Goal: Task Accomplishment & Management: Use online tool/utility

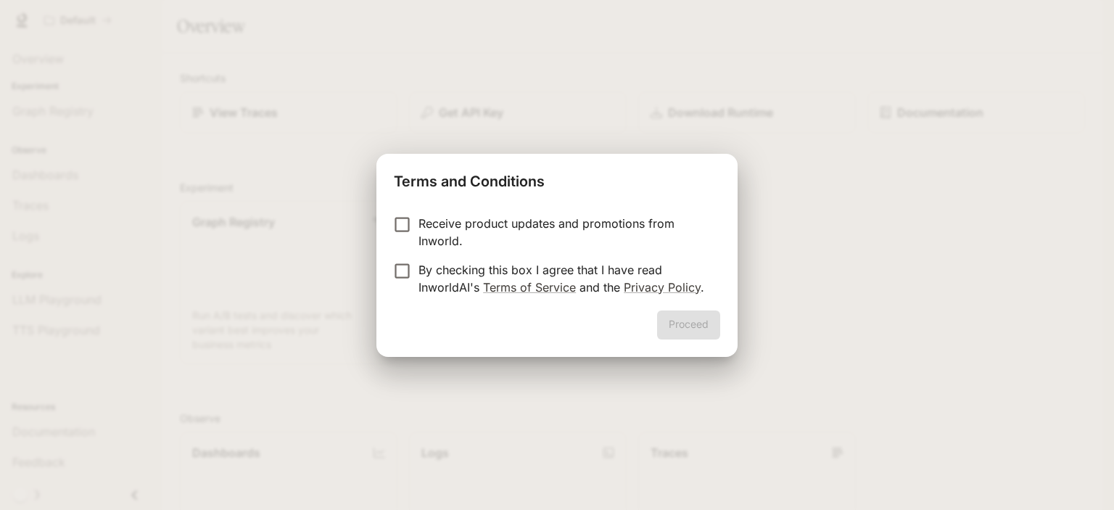
click at [486, 223] on p "Receive product updates and promotions from Inworld." at bounding box center [563, 232] width 290 height 35
click at [452, 275] on p "By checking this box I agree that I have read InworldAI's Terms of Service and …" at bounding box center [563, 278] width 290 height 35
click at [687, 326] on button "Proceed" at bounding box center [688, 324] width 63 height 29
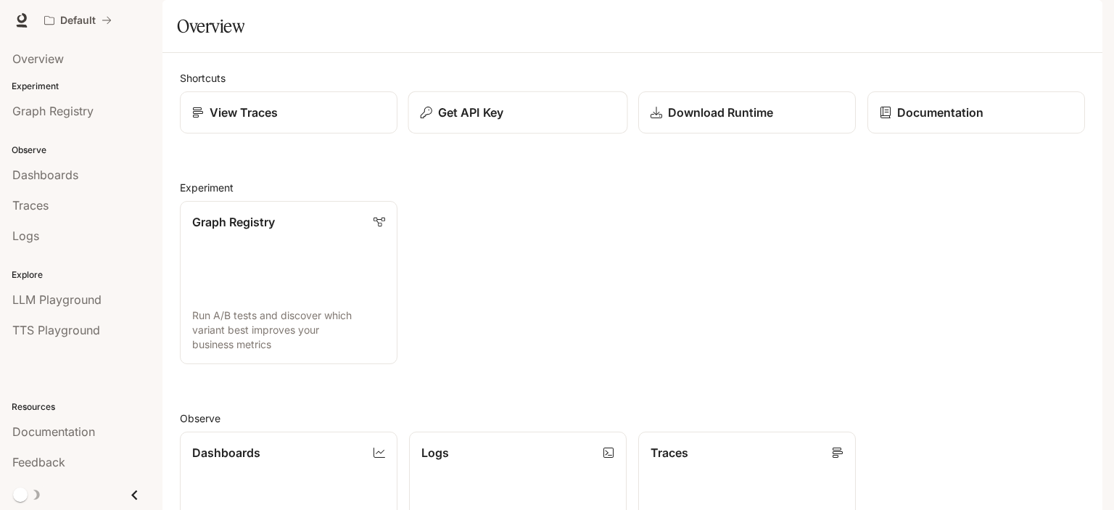
click at [531, 134] on button "Get API Key" at bounding box center [518, 112] width 220 height 43
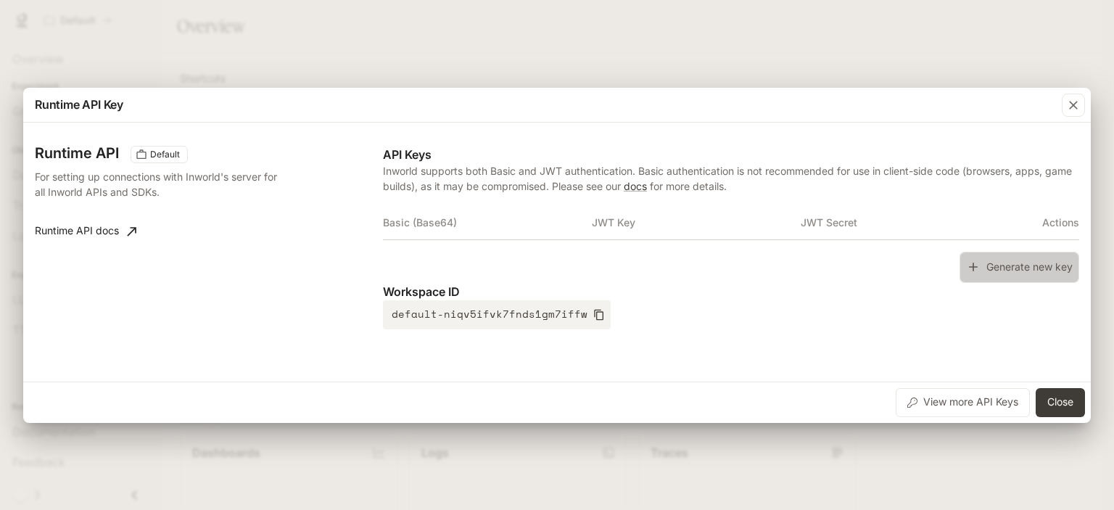
drag, startPoint x: 1027, startPoint y: 267, endPoint x: 113, endPoint y: 157, distance: 920.1
click at [403, 212] on div "API Keys Inworld supports both Basic and JWT authentication. Basic authenticati…" at bounding box center [731, 237] width 696 height 183
click at [65, 152] on h3 "Runtime API" at bounding box center [77, 153] width 84 height 14
click at [148, 150] on span "Default" at bounding box center [164, 154] width 41 height 13
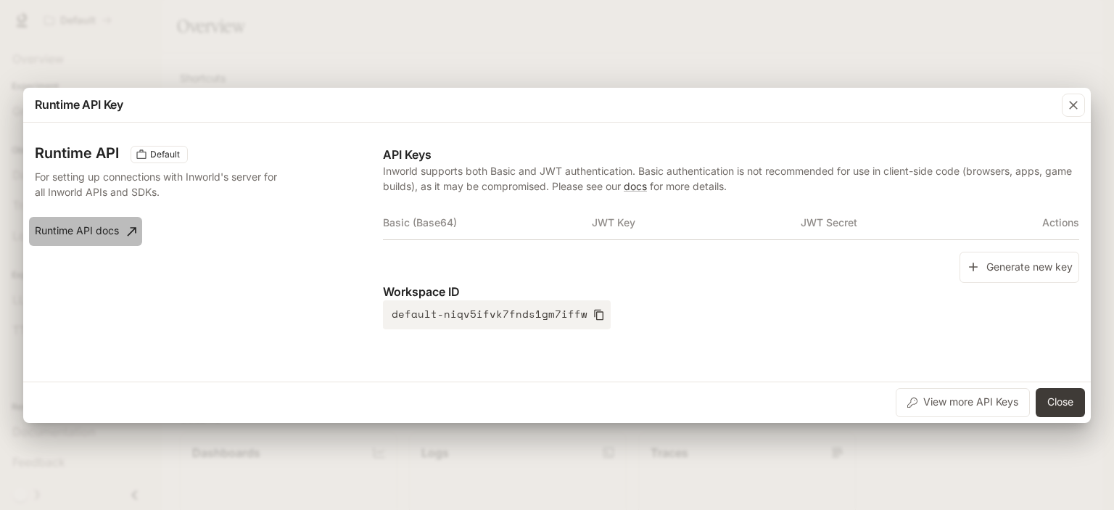
click at [142, 228] on link "Runtime API docs" at bounding box center [85, 231] width 113 height 29
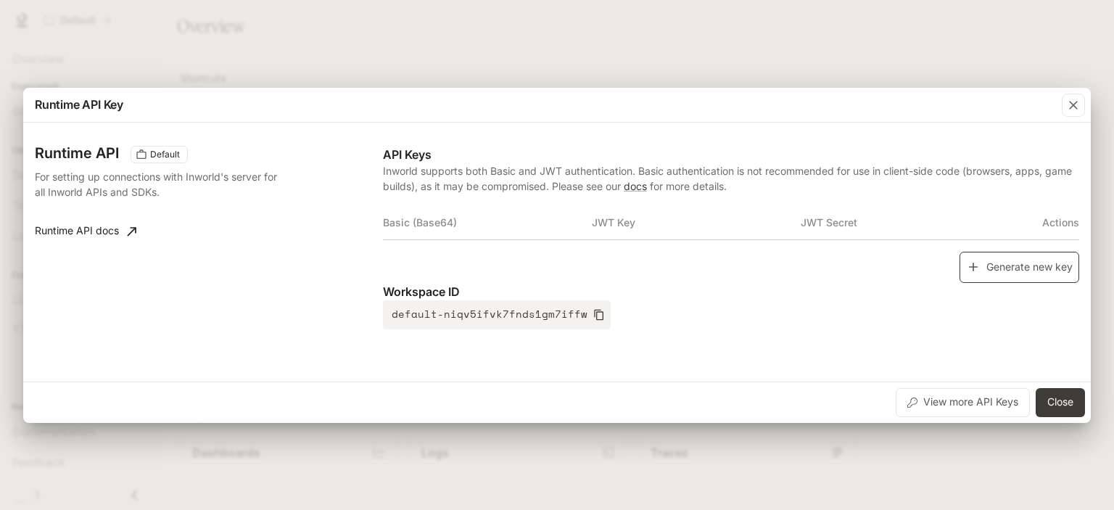
click at [1032, 266] on button "Generate new key" at bounding box center [1019, 267] width 120 height 31
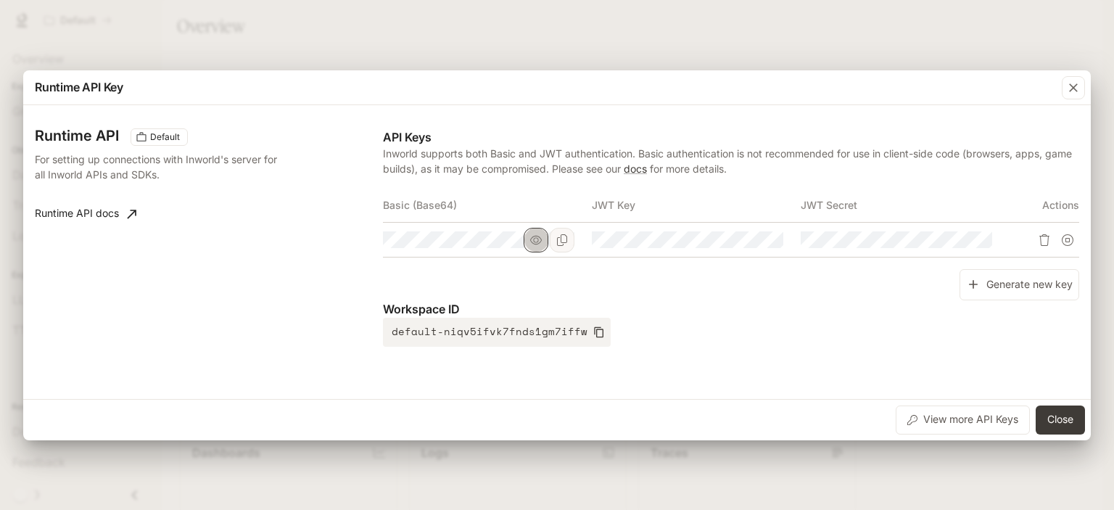
click at [537, 240] on icon "button" at bounding box center [536, 240] width 12 height 12
click at [557, 240] on icon "Copy Basic (Base64)" at bounding box center [562, 240] width 12 height 12
click at [1071, 92] on icon "button" at bounding box center [1073, 87] width 14 height 14
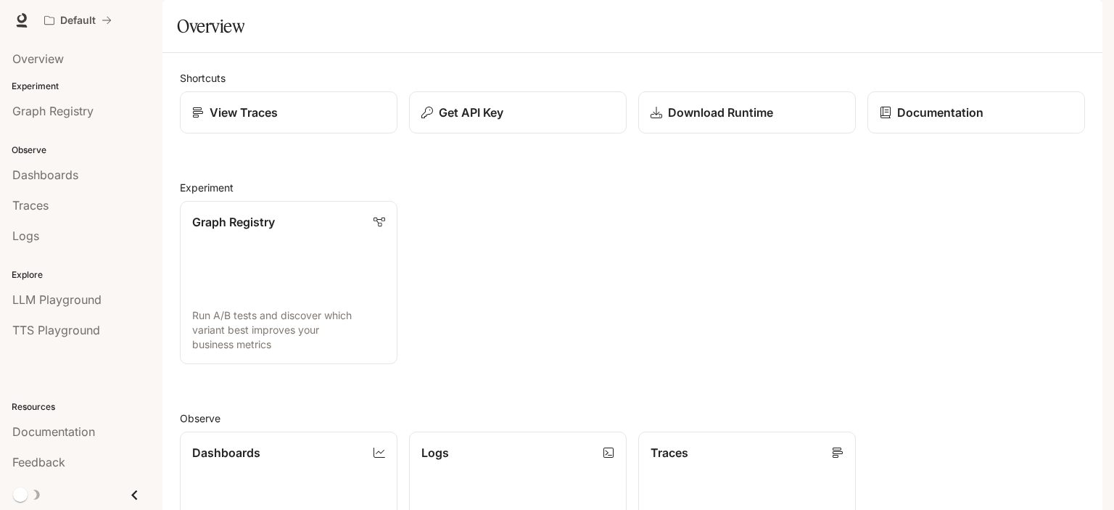
scroll to position [378, 0]
click at [70, 115] on span "Graph Registry" at bounding box center [52, 110] width 81 height 17
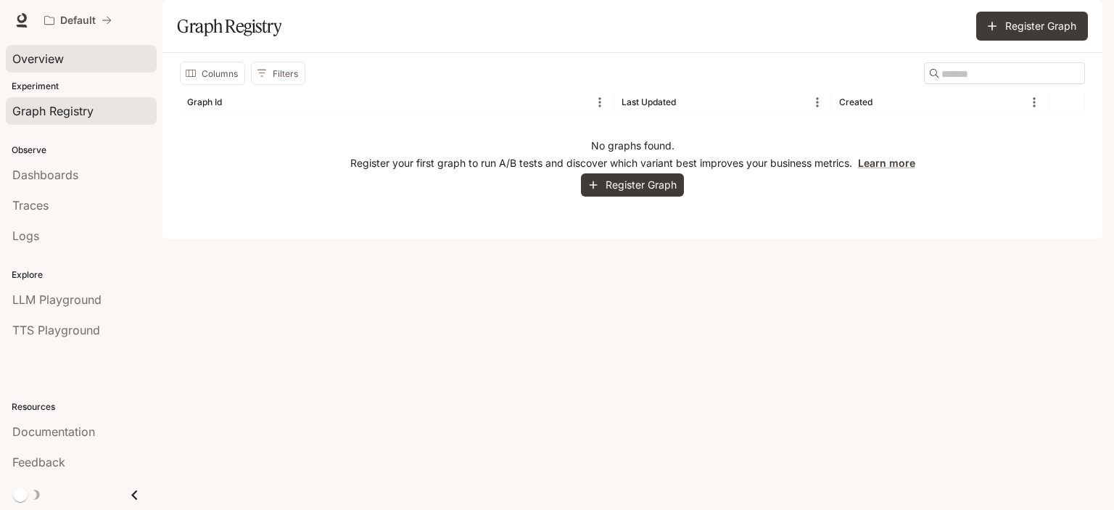
click at [89, 63] on div "Overview" at bounding box center [81, 58] width 138 height 17
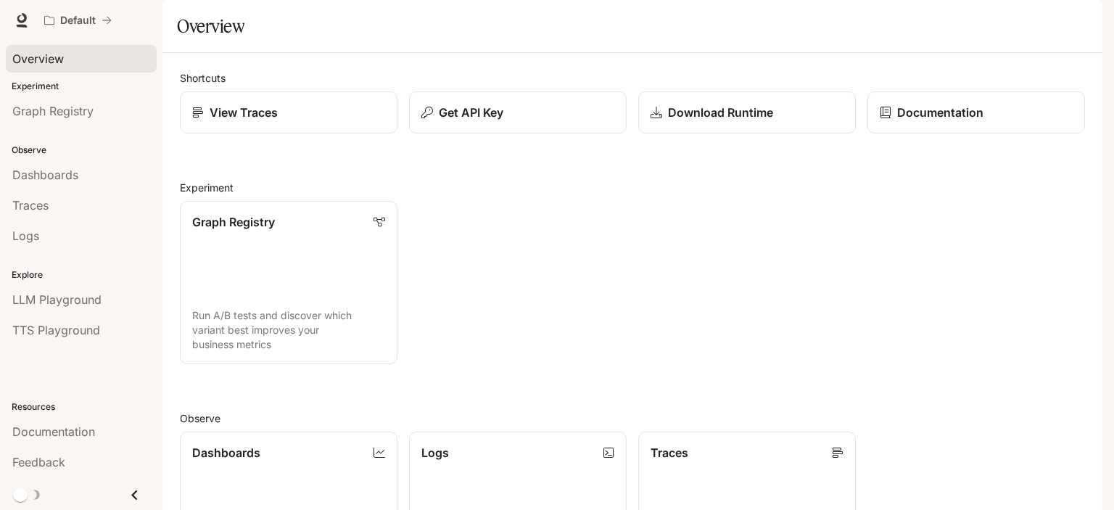
scroll to position [145, 0]
click at [336, 308] on p "Run A/B tests and discover which variant best improves your business metrics" at bounding box center [288, 330] width 195 height 44
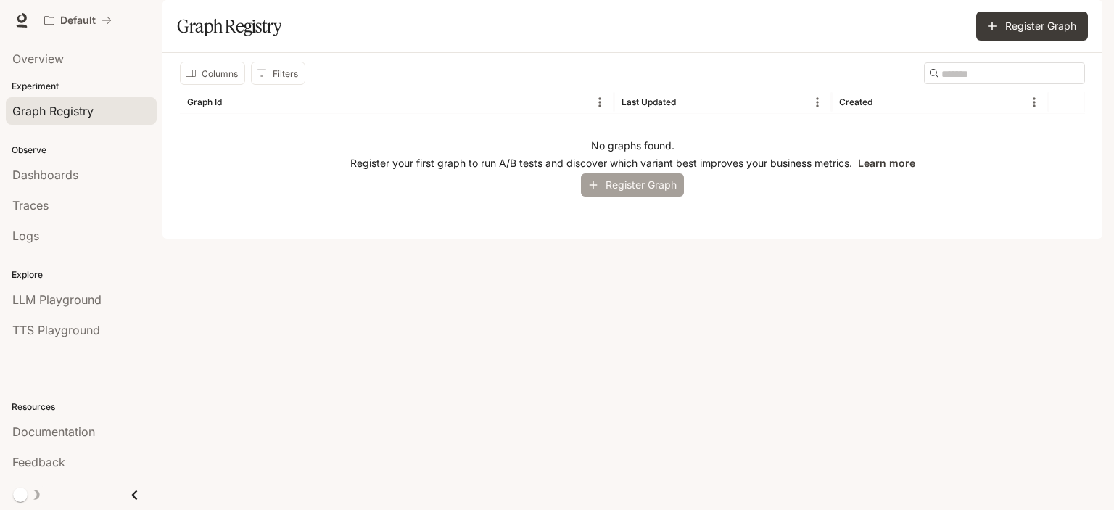
click at [667, 197] on button "Register Graph" at bounding box center [632, 185] width 103 height 24
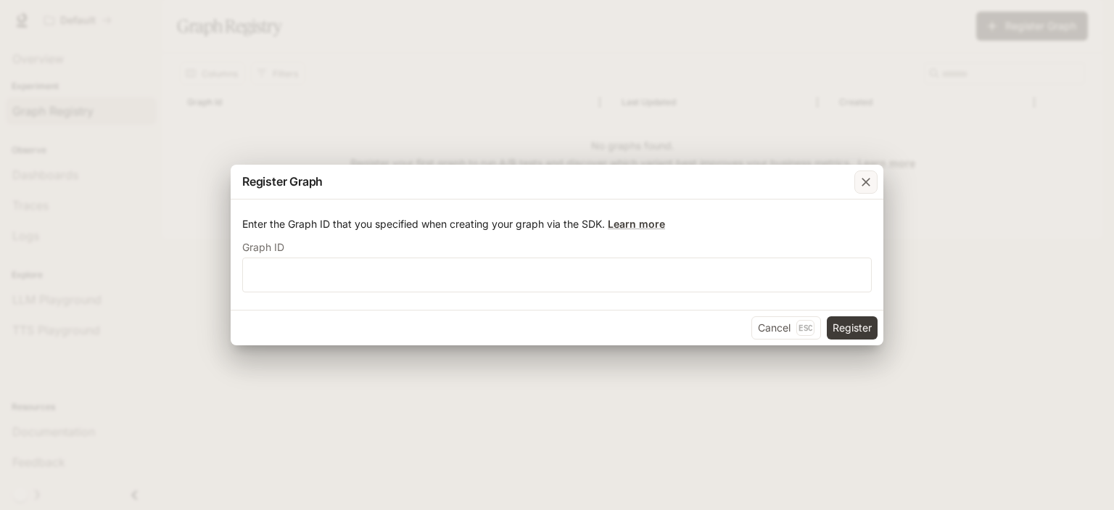
click at [880, 183] on button "button" at bounding box center [865, 182] width 35 height 35
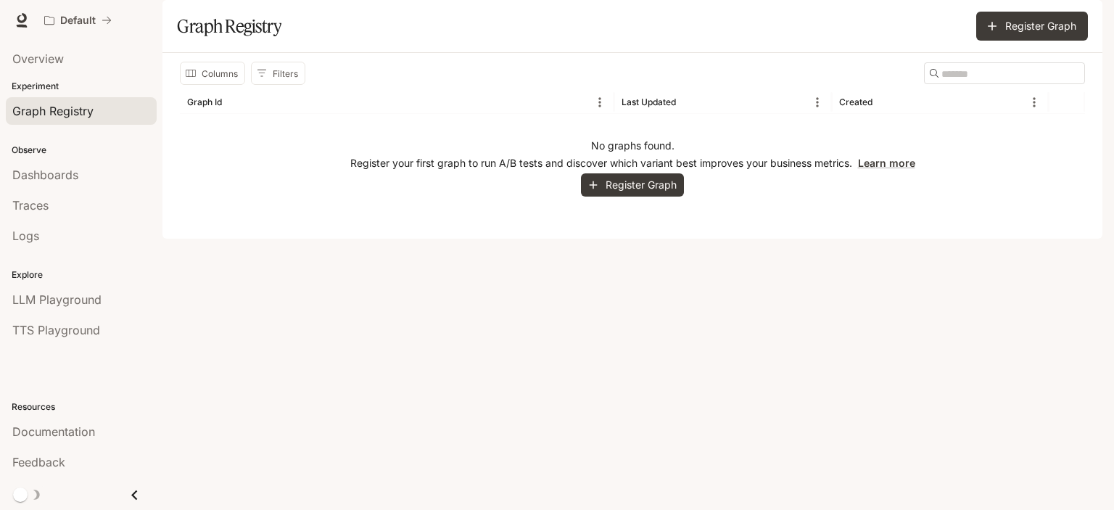
click at [0, 191] on li "Traces" at bounding box center [81, 205] width 162 height 30
click at [35, 177] on span "Dashboards" at bounding box center [45, 174] width 66 height 17
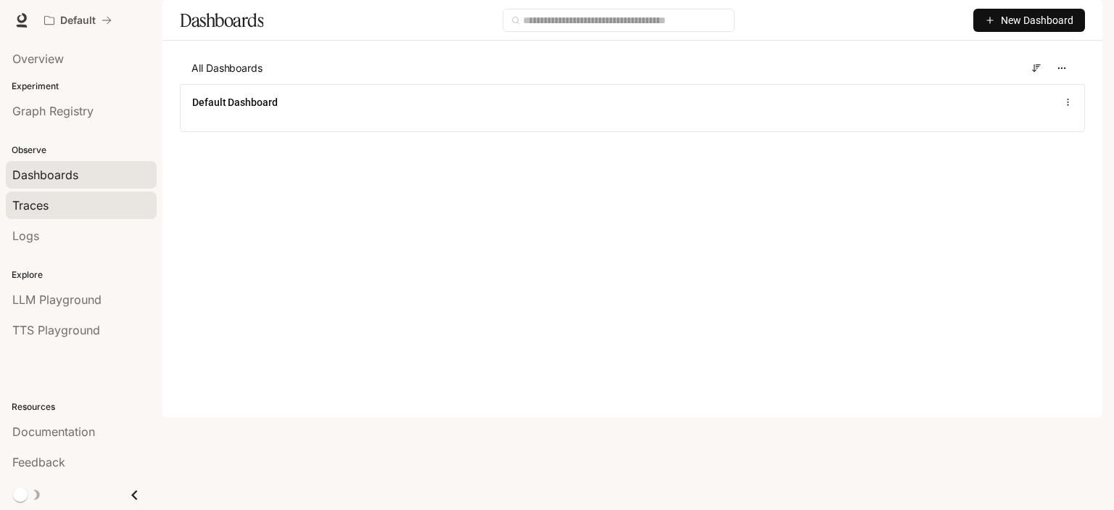
click at [67, 210] on div "Traces" at bounding box center [81, 204] width 138 height 17
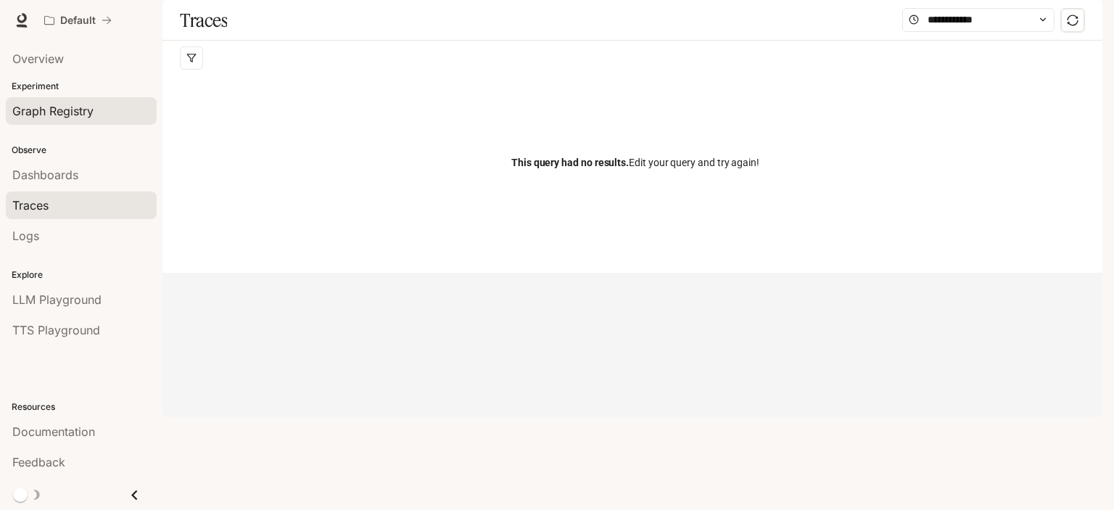
click at [74, 109] on span "Graph Registry" at bounding box center [52, 110] width 81 height 17
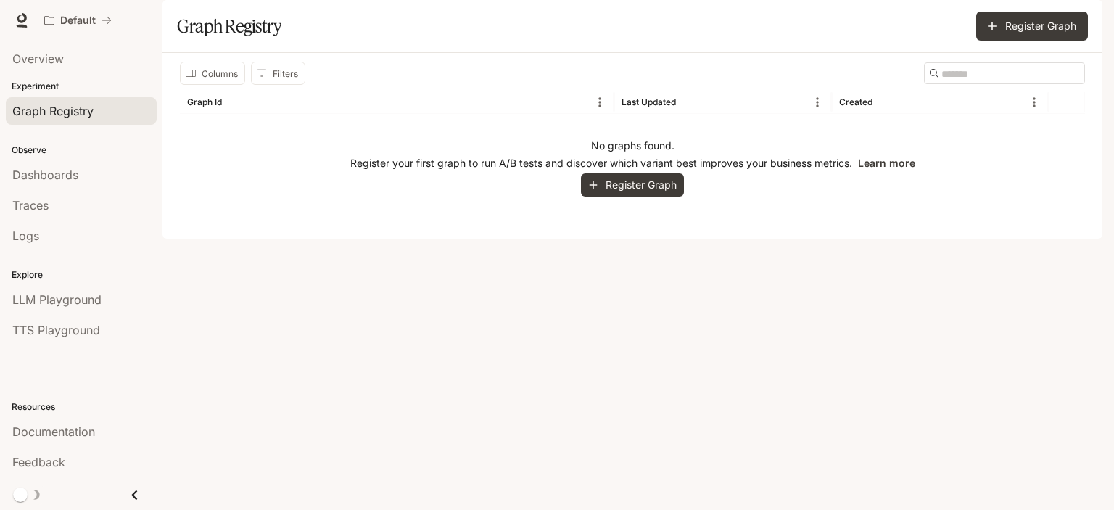
click at [78, 59] on div "Overview" at bounding box center [81, 58] width 138 height 17
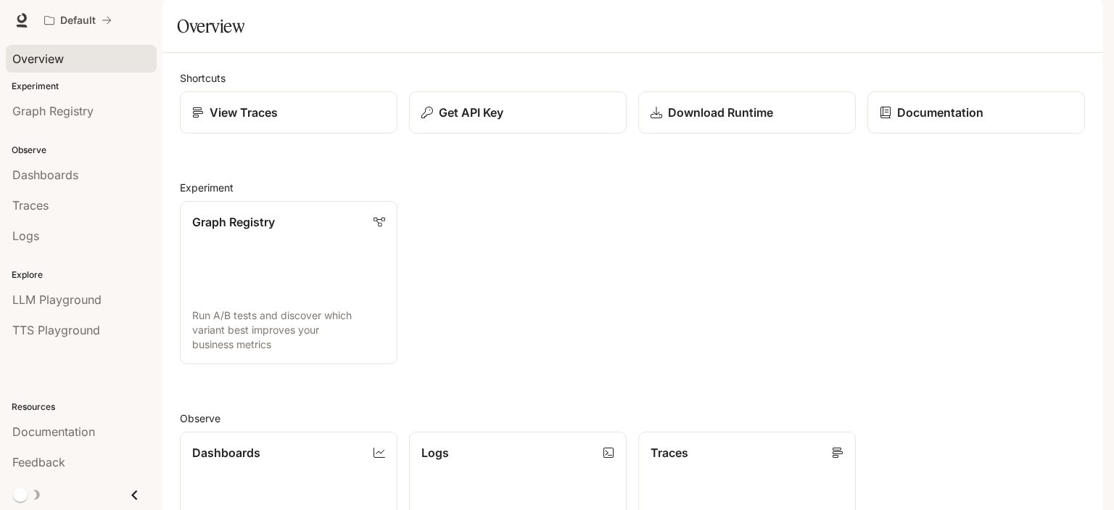
click at [564, 128] on div "Get API Key" at bounding box center [511, 107] width 229 height 54
click at [556, 134] on button "Get API Key" at bounding box center [518, 112] width 220 height 43
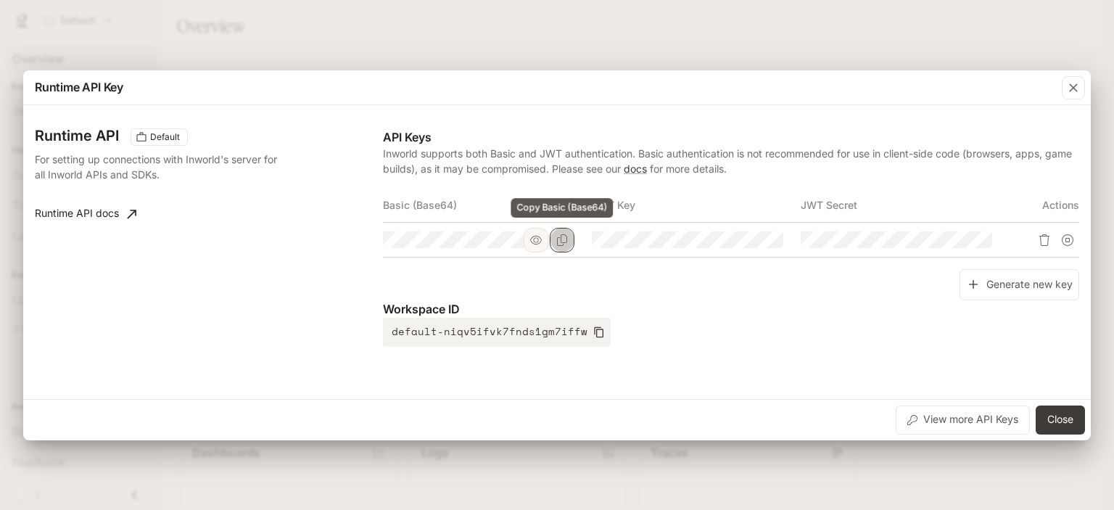
click at [565, 242] on icon "Copy Basic (Base64)" at bounding box center [562, 240] width 10 height 12
